Goal: Task Accomplishment & Management: Use online tool/utility

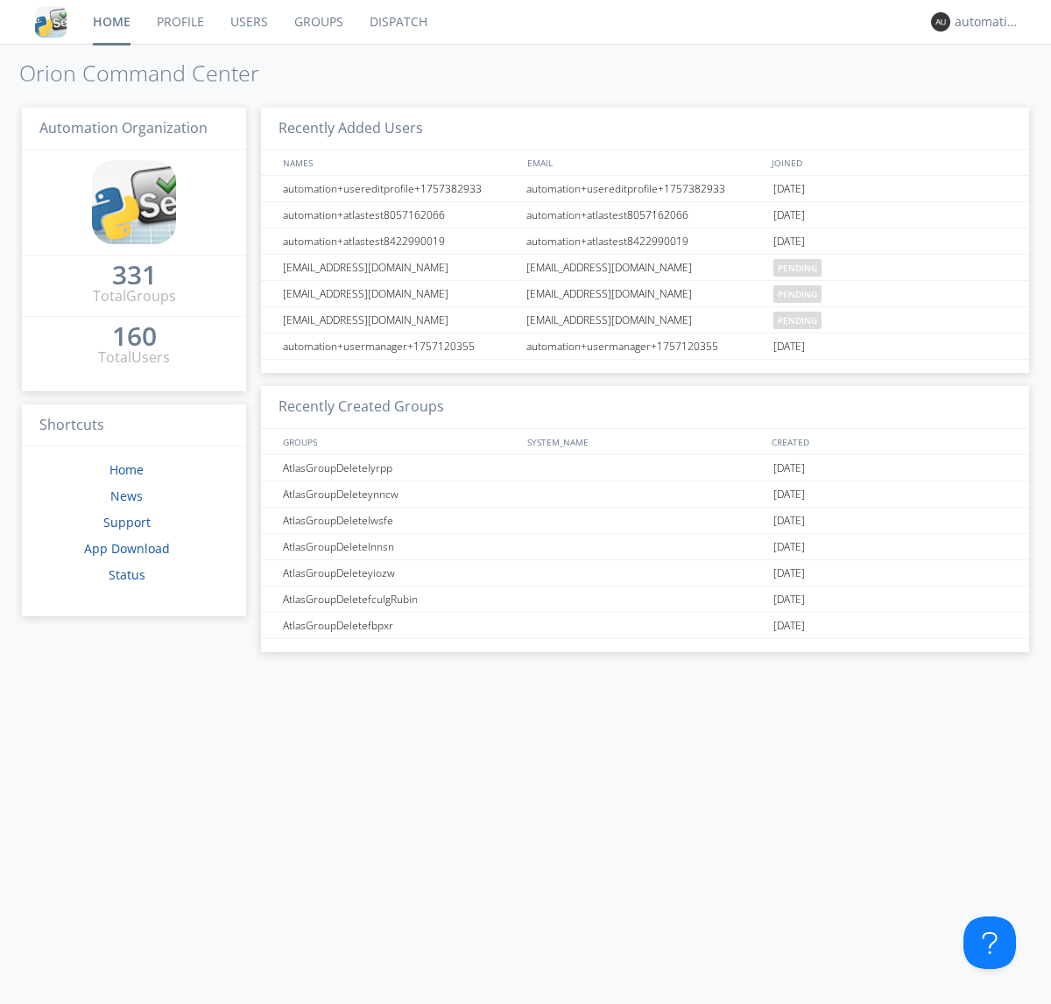
click at [397, 22] on link "Dispatch" at bounding box center [398, 22] width 84 height 44
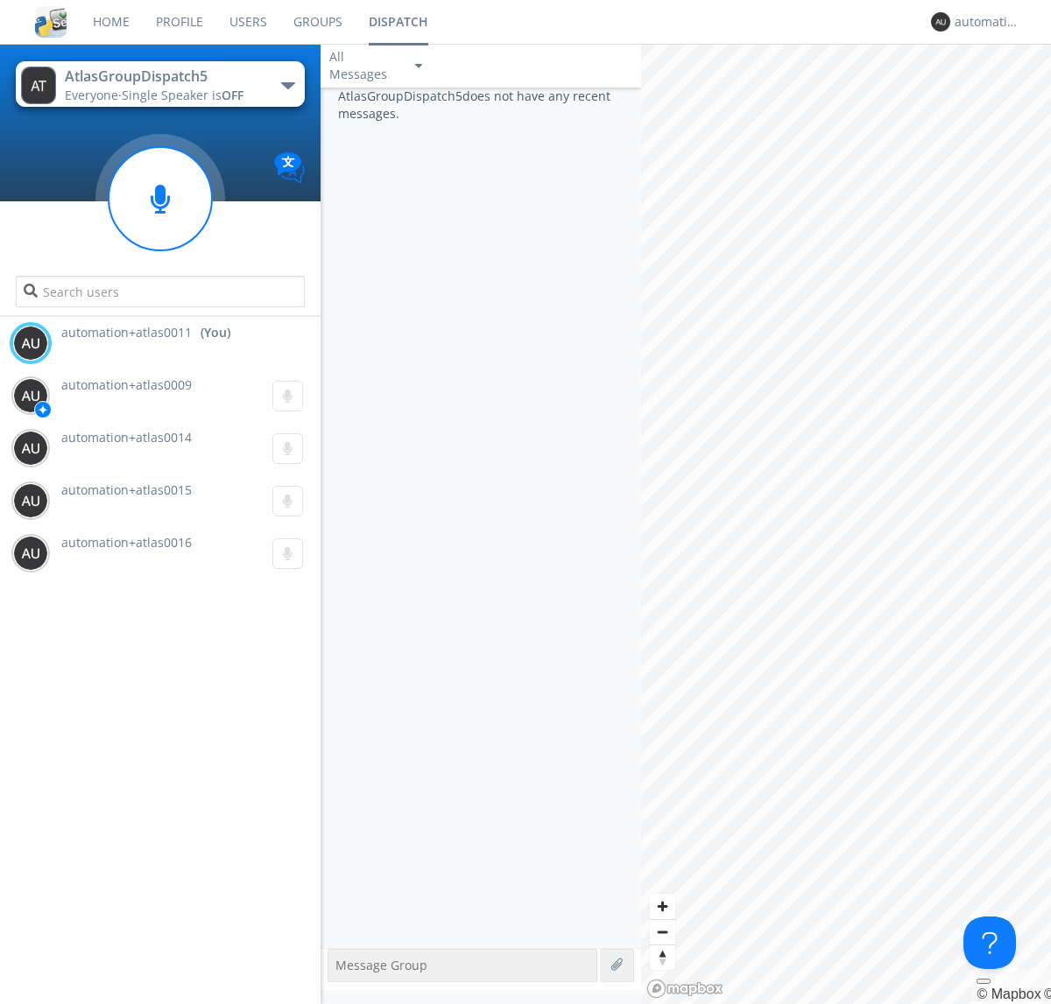
click at [287, 85] on div "button" at bounding box center [288, 85] width 14 height 7
click at [0, 0] on span "AtlasGroupDispatch6" at bounding box center [0, 0] width 0 height 0
click at [287, 85] on div "button" at bounding box center [288, 85] width 14 height 7
click at [0, 0] on span "AtlasGroupDispatch5" at bounding box center [0, 0] width 0 height 0
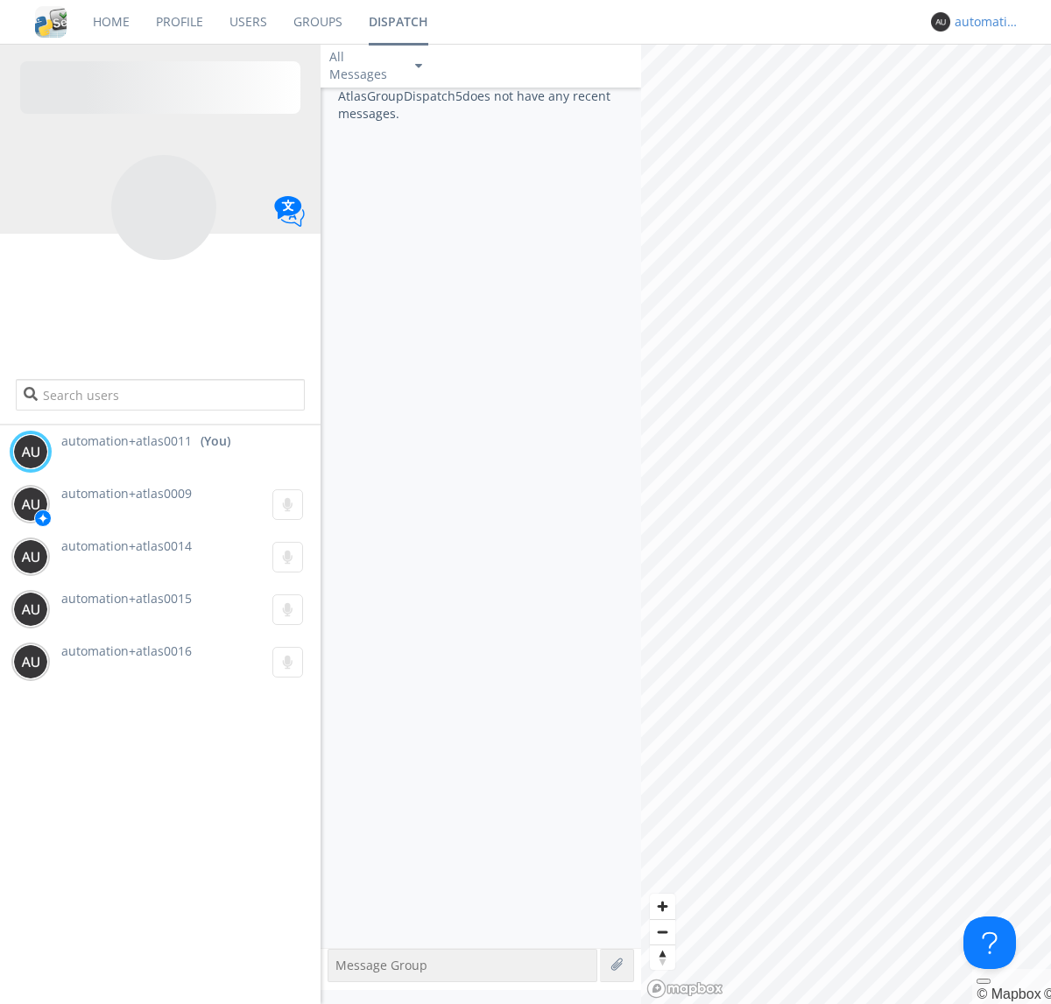
click at [982, 22] on div "automation+atlas0011" at bounding box center [987, 22] width 66 height 18
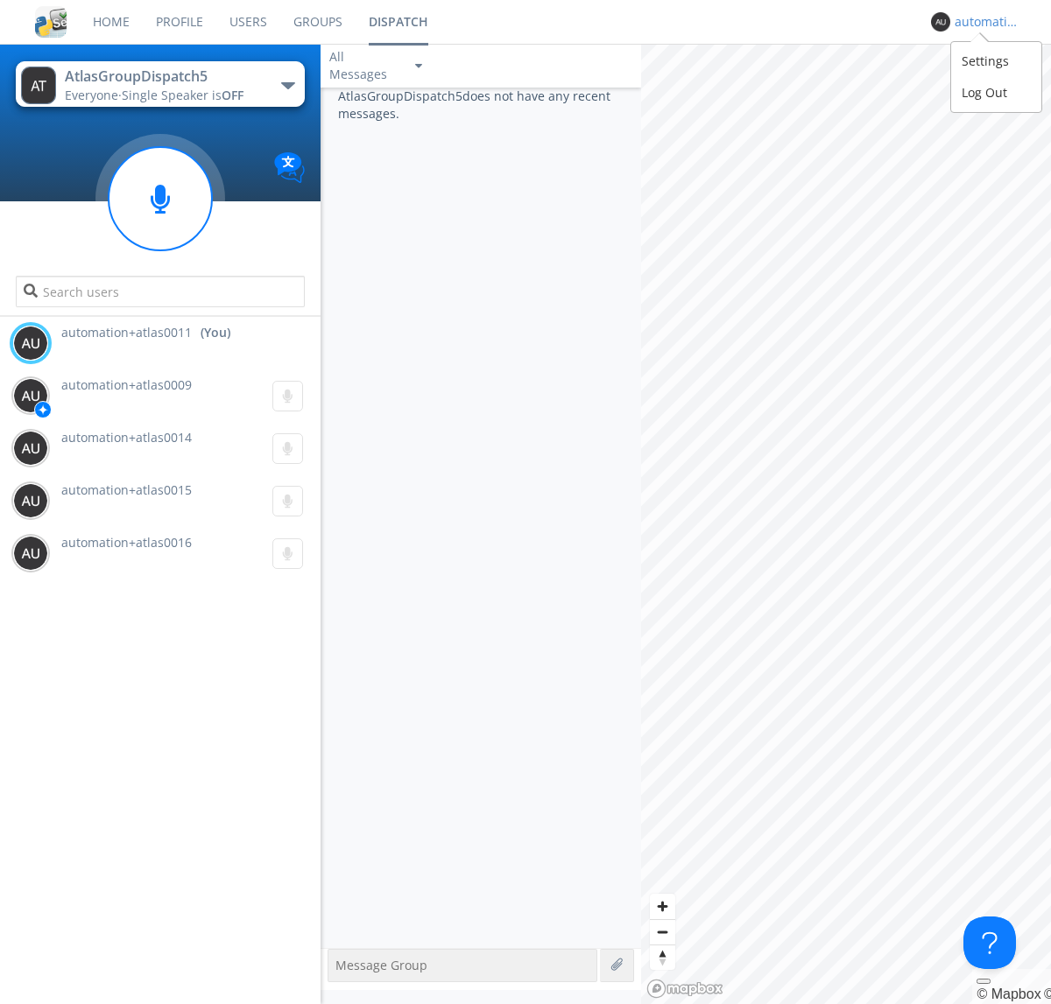
click at [995, 92] on div "Log Out" at bounding box center [996, 93] width 90 height 32
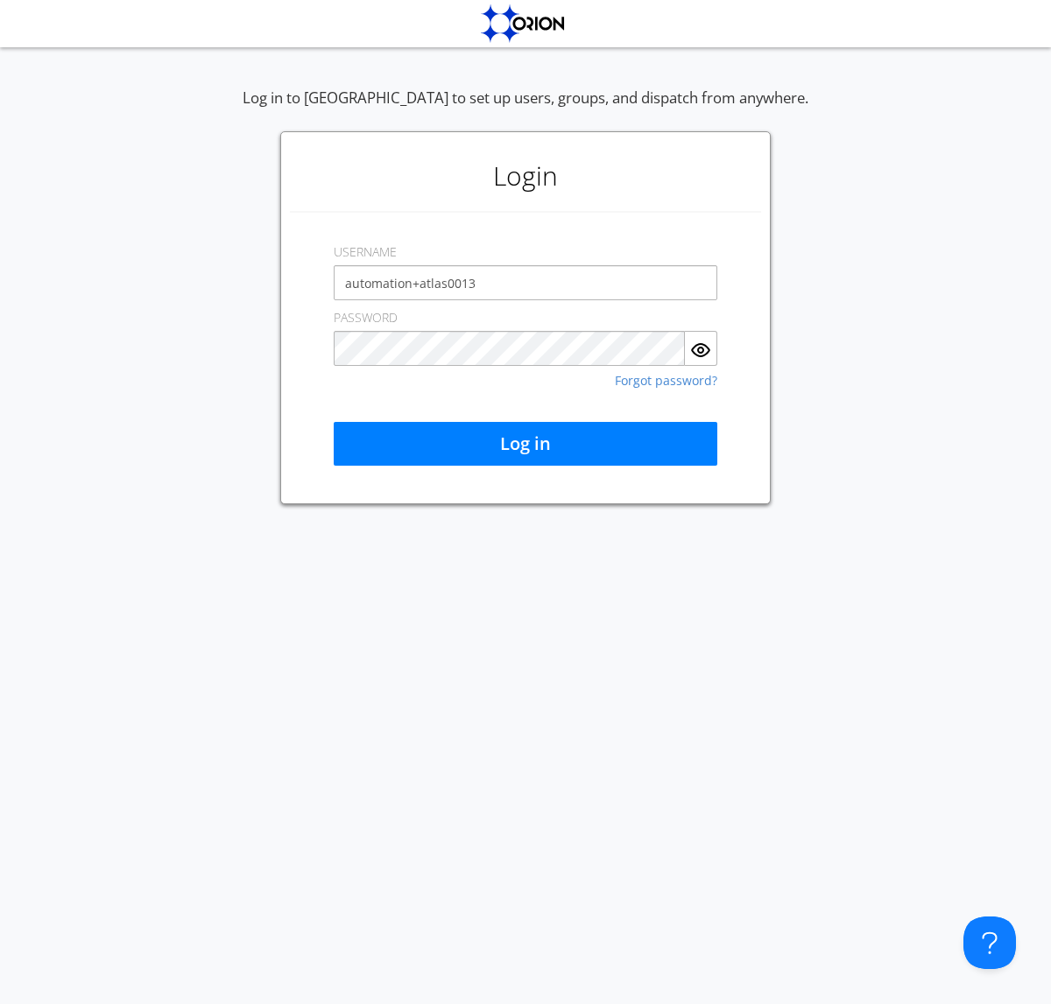
type input "automation+atlas0013"
click at [525, 444] on button "Log in" at bounding box center [525, 444] width 383 height 44
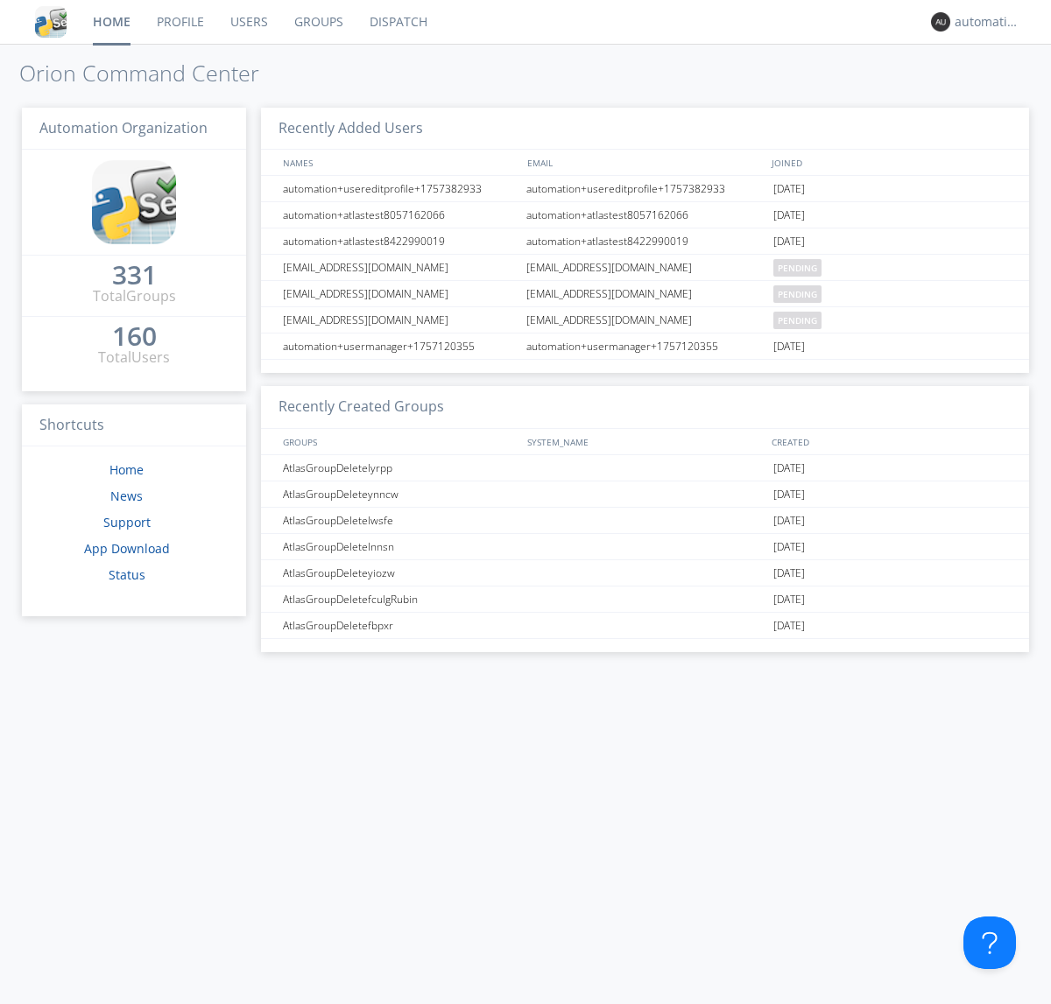
click at [397, 22] on link "Dispatch" at bounding box center [398, 22] width 84 height 44
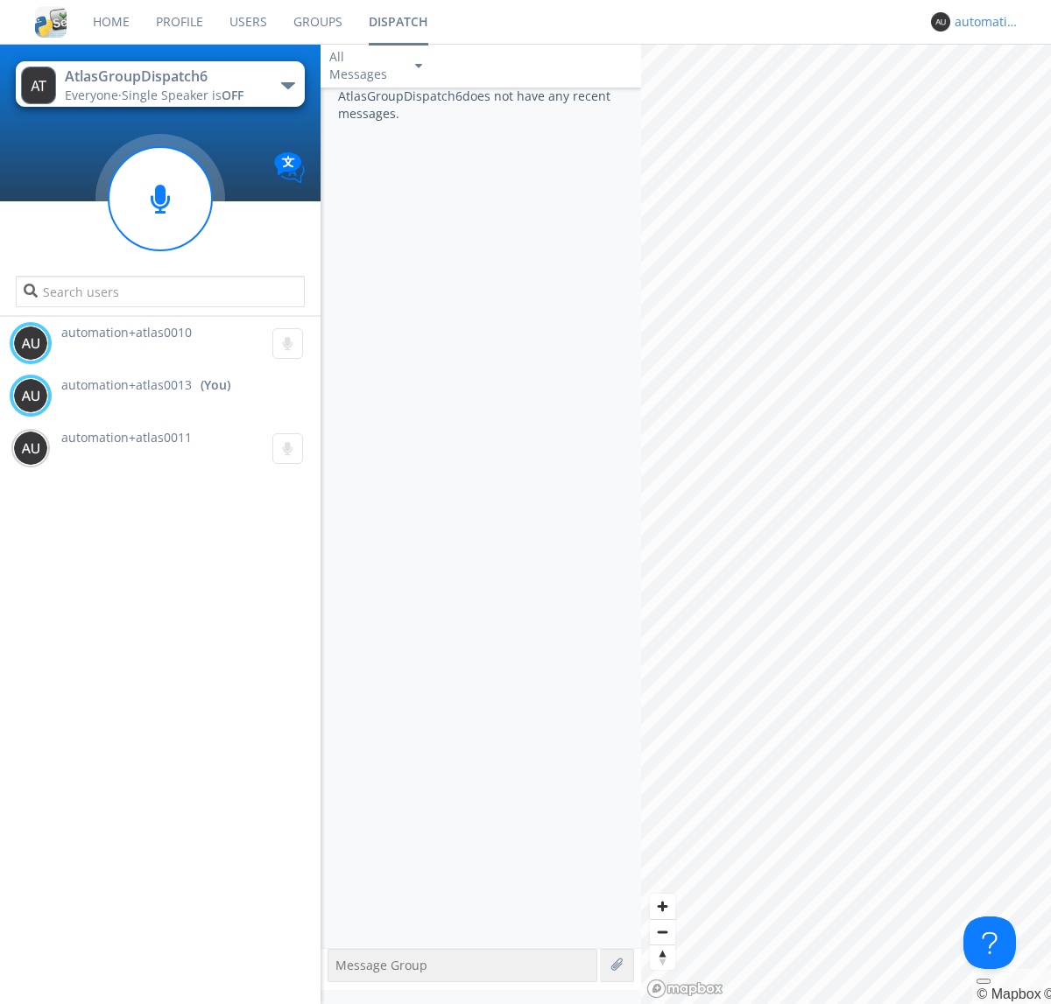
click at [982, 22] on div "automation+atlas0013" at bounding box center [987, 22] width 66 height 18
